Goal: Navigation & Orientation: Find specific page/section

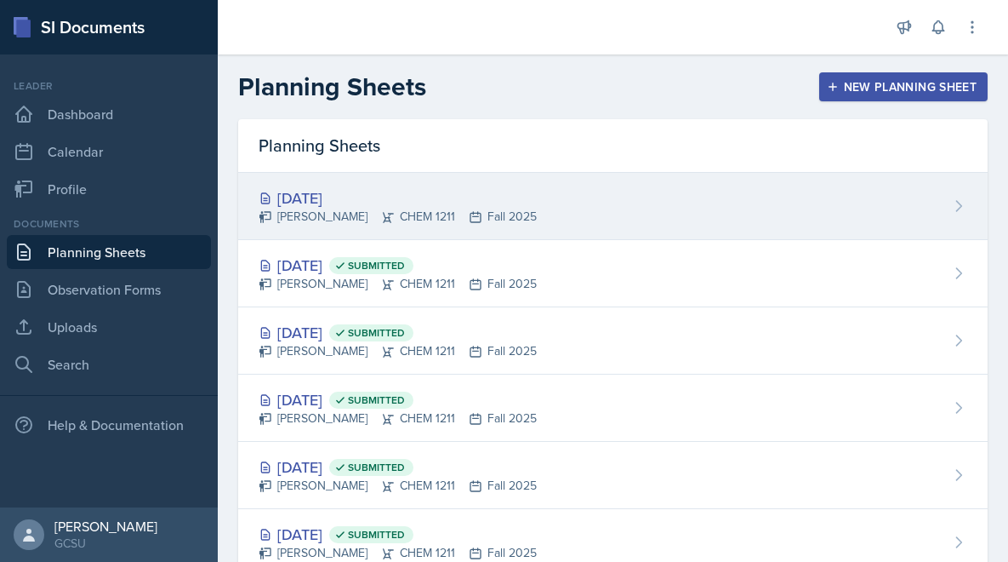
click at [333, 203] on div "[DATE]" at bounding box center [398, 197] width 278 height 23
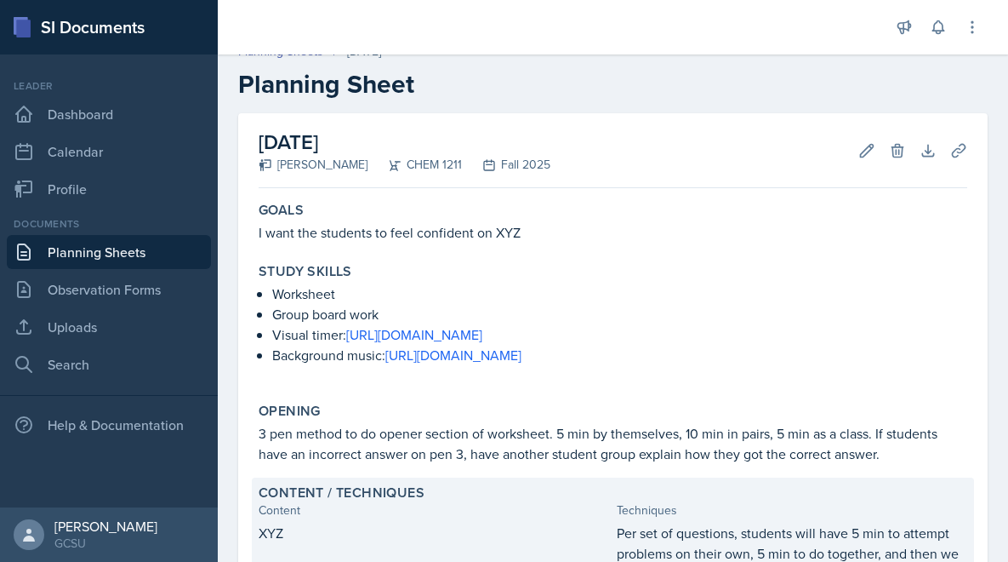
scroll to position [26, 0]
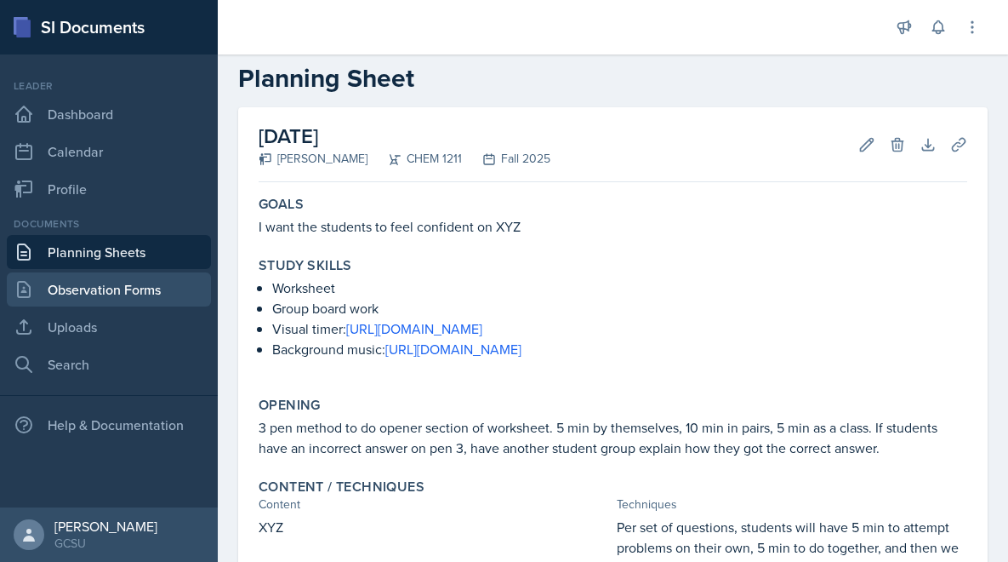
click at [92, 295] on link "Observation Forms" at bounding box center [109, 289] width 204 height 34
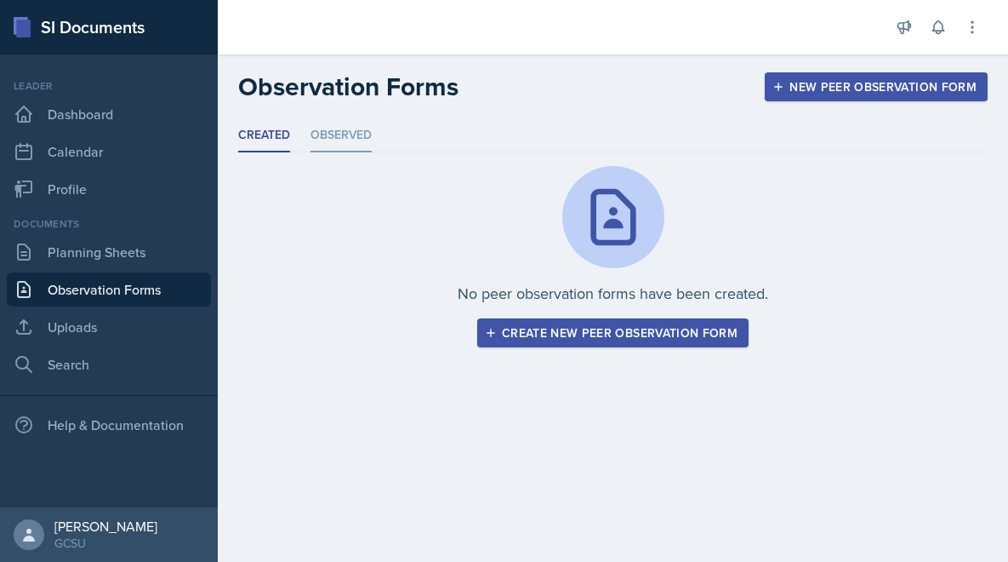
click at [348, 139] on li "Observed" at bounding box center [341, 135] width 61 height 33
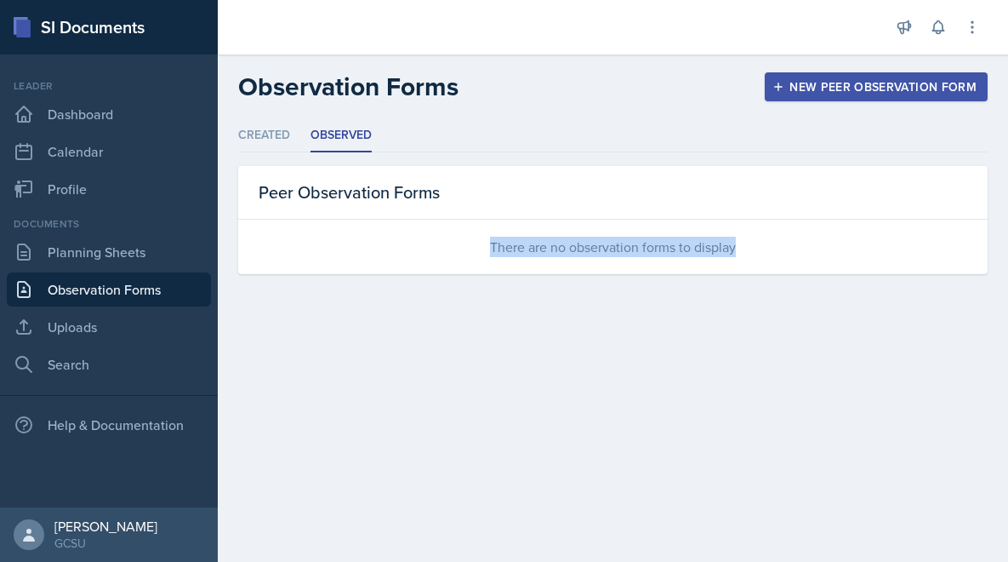
drag, startPoint x: 514, startPoint y: 192, endPoint x: 513, endPoint y: 356, distance: 163.3
click at [513, 356] on main "Observation Forms New Peer Observation Form Created Observed Created Observed N…" at bounding box center [613, 307] width 790 height 507
click at [473, 395] on main "Observation Forms New Peer Observation Form Created Observed Created Observed N…" at bounding box center [613, 307] width 790 height 507
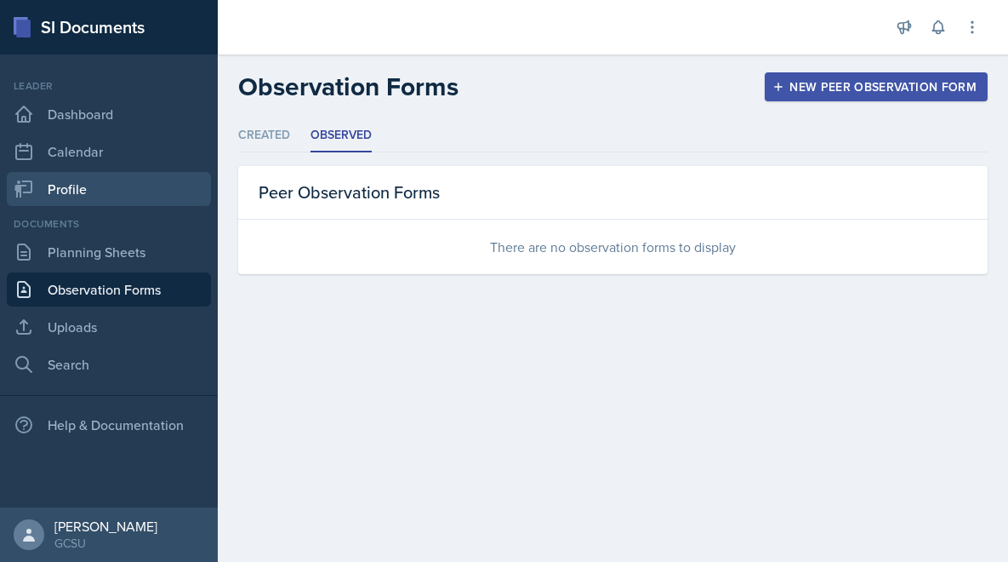
click at [123, 185] on link "Profile" at bounding box center [109, 189] width 204 height 34
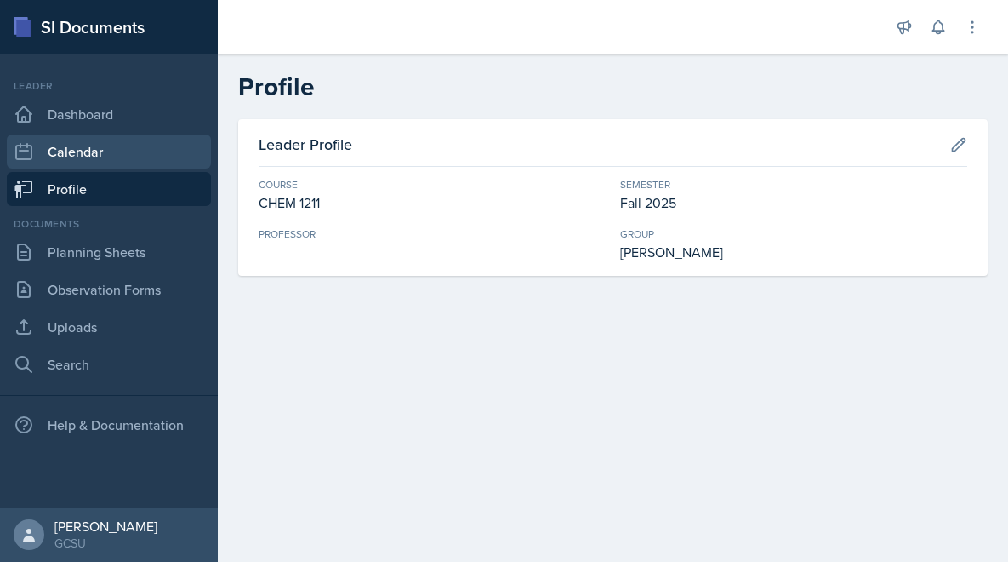
click at [121, 151] on link "Calendar" at bounding box center [109, 151] width 204 height 34
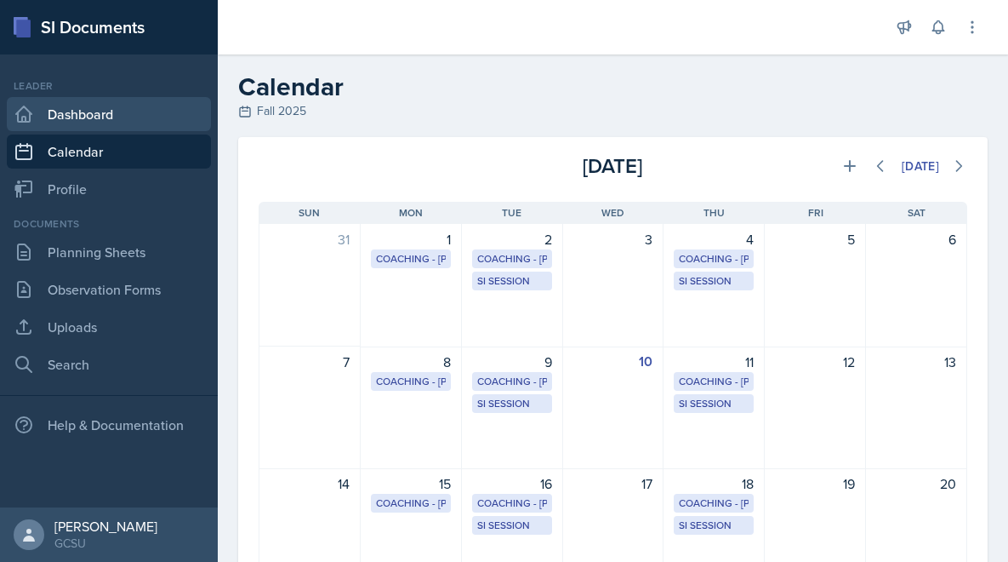
click at [130, 110] on link "Dashboard" at bounding box center [109, 114] width 204 height 34
